Goal: Task Accomplishment & Management: Manage account settings

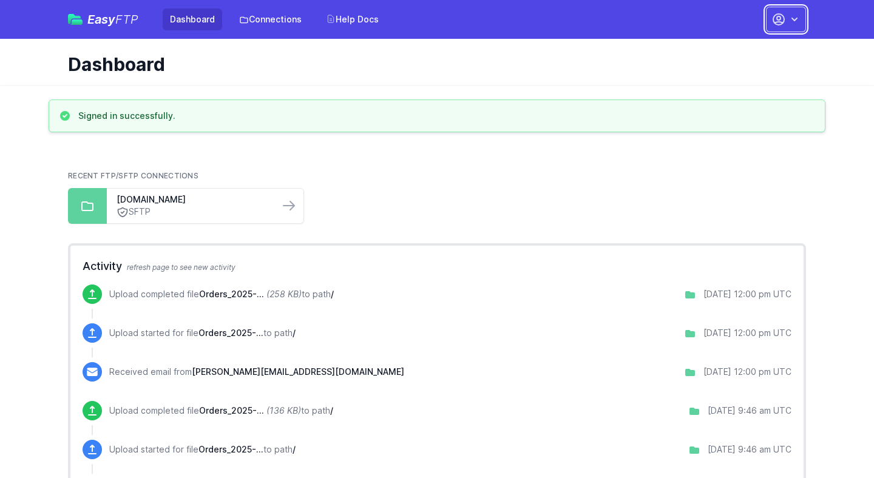
click at [787, 22] on button "button" at bounding box center [786, 19] width 40 height 25
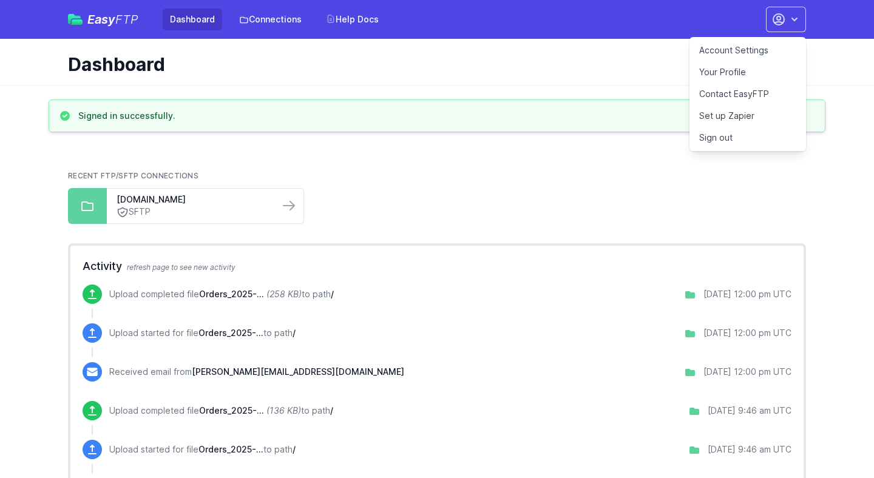
click at [755, 52] on link "Account Settings" at bounding box center [747, 50] width 116 height 22
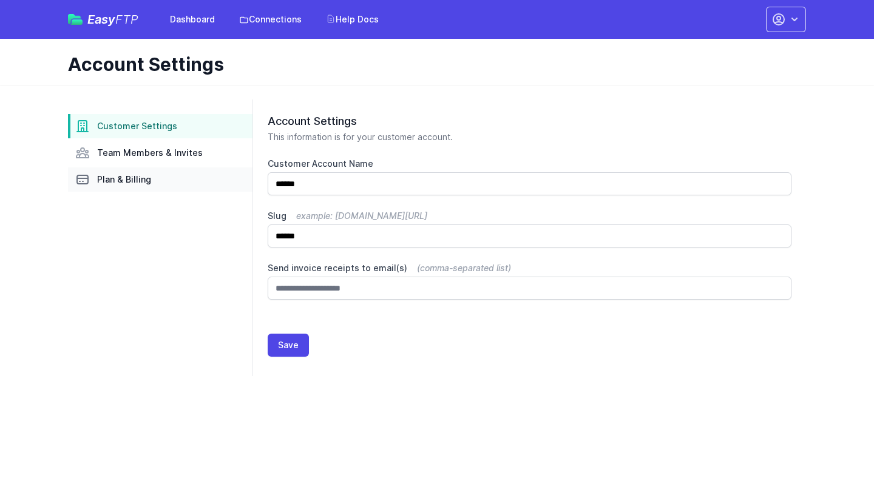
click at [127, 176] on span "Plan & Billing" at bounding box center [124, 180] width 54 height 12
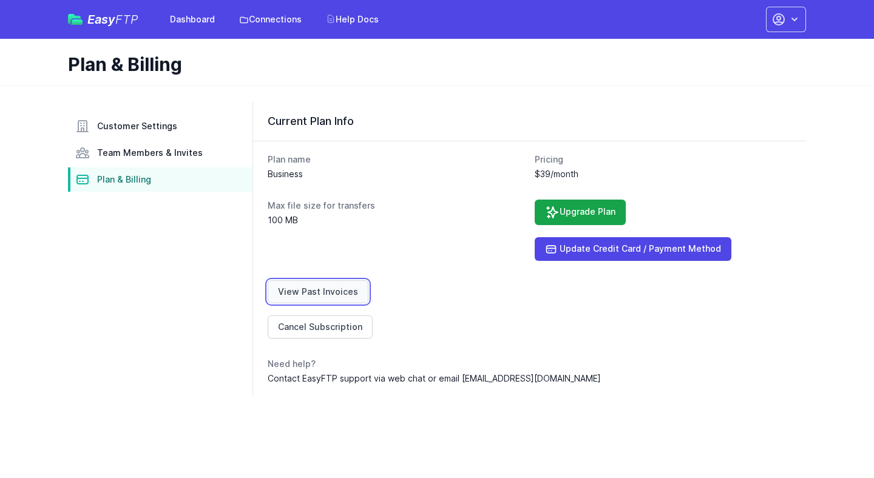
click at [328, 292] on link "View Past Invoices" at bounding box center [318, 291] width 101 height 23
